Goal: Transaction & Acquisition: Purchase product/service

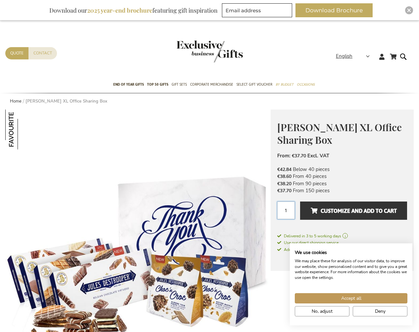
click at [286, 210] on input "1" at bounding box center [287, 210] width 18 height 18
type input "1"
click at [354, 210] on span "Customize and add to cart" at bounding box center [354, 210] width 86 height 11
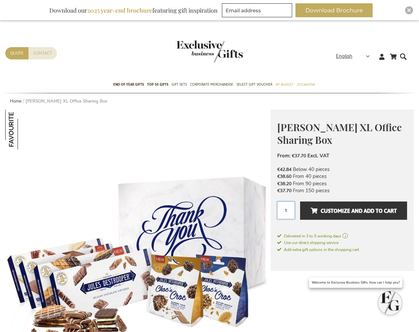
click at [286, 210] on input "1" at bounding box center [287, 210] width 18 height 18
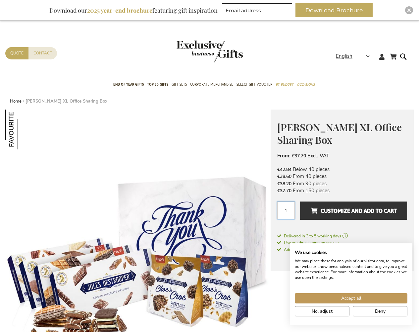
type input "1"
click at [354, 210] on span "Customize and add to cart" at bounding box center [354, 210] width 86 height 11
click at [286, 210] on input "1" at bounding box center [287, 210] width 18 height 18
type input "1"
click at [354, 210] on span "Customize and add to cart" at bounding box center [354, 210] width 86 height 11
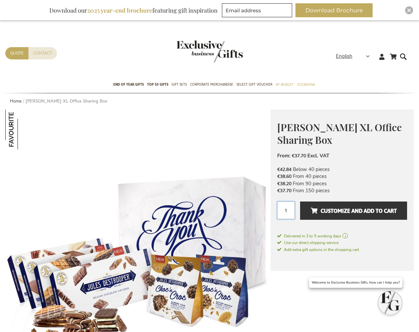
click at [286, 210] on input "1" at bounding box center [287, 210] width 18 height 18
type input "1"
click at [354, 210] on span "Customize and add to cart" at bounding box center [354, 210] width 86 height 11
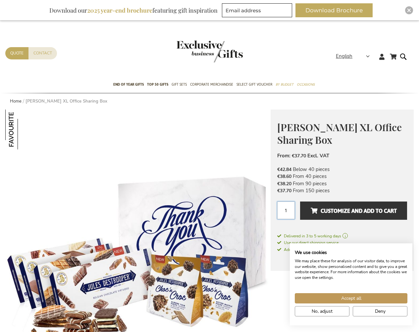
click at [286, 210] on input "1" at bounding box center [287, 210] width 18 height 18
type input "1"
click at [354, 210] on span "Customize and add to cart" at bounding box center [354, 210] width 86 height 11
